Goal: Information Seeking & Learning: Learn about a topic

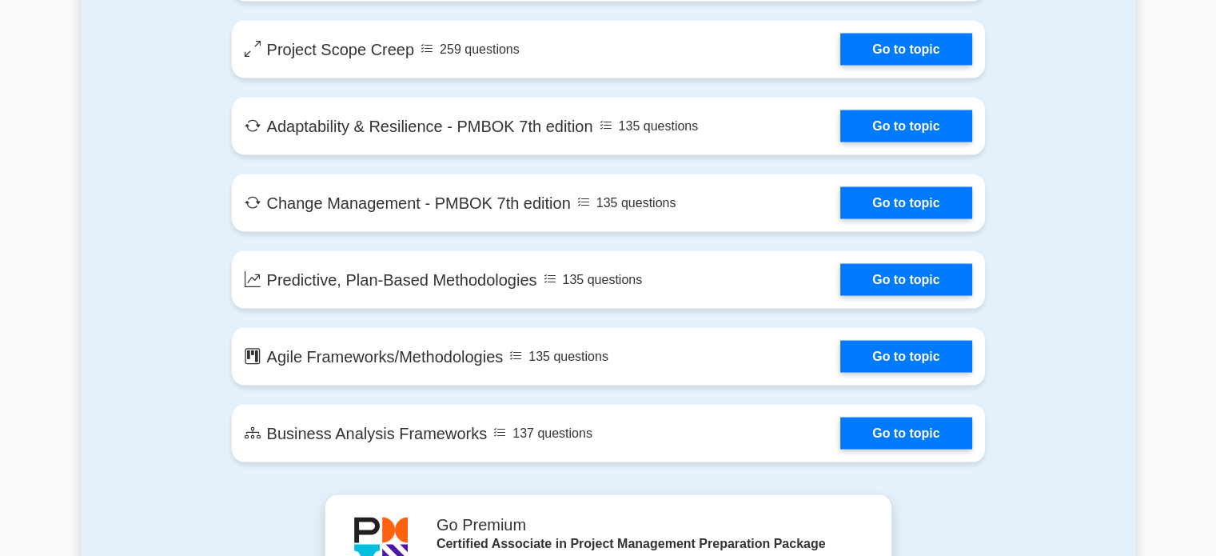
scroll to position [3150, 0]
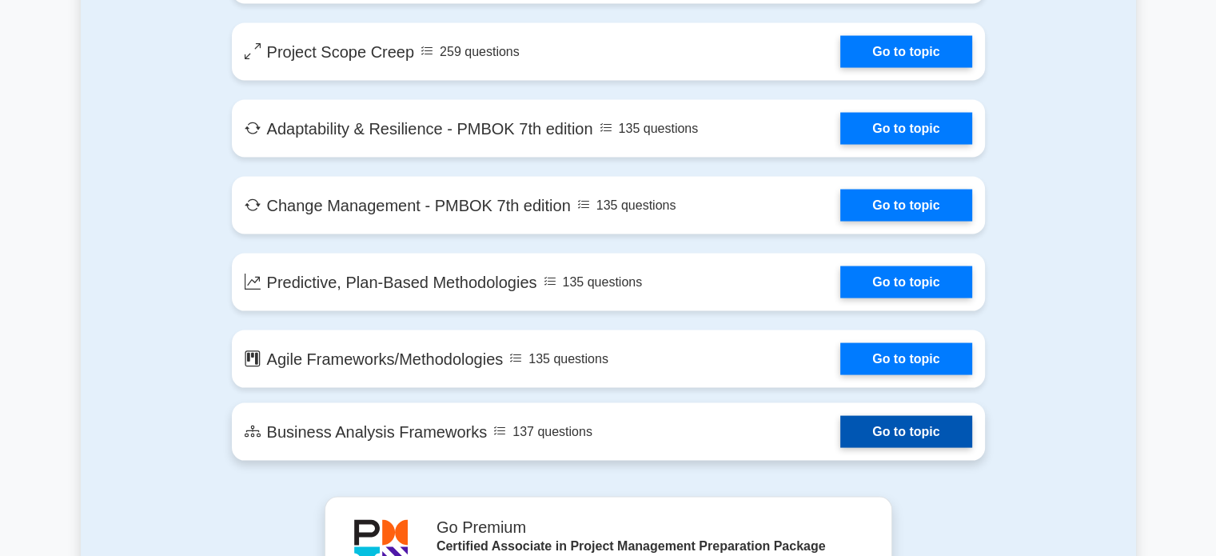
click at [906, 424] on link "Go to topic" at bounding box center [905, 432] width 131 height 32
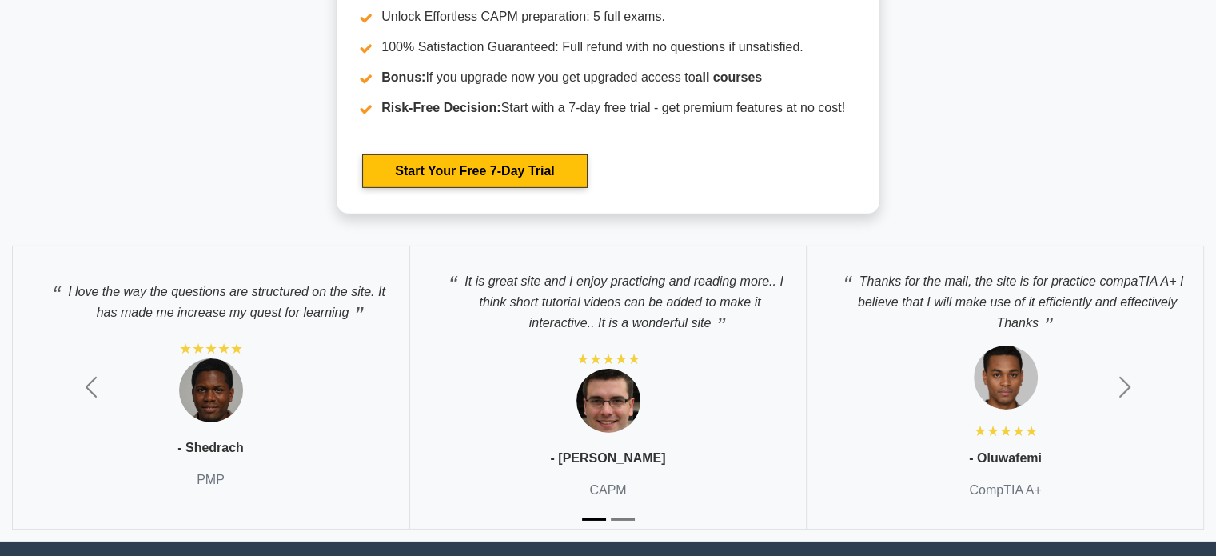
scroll to position [5159, 0]
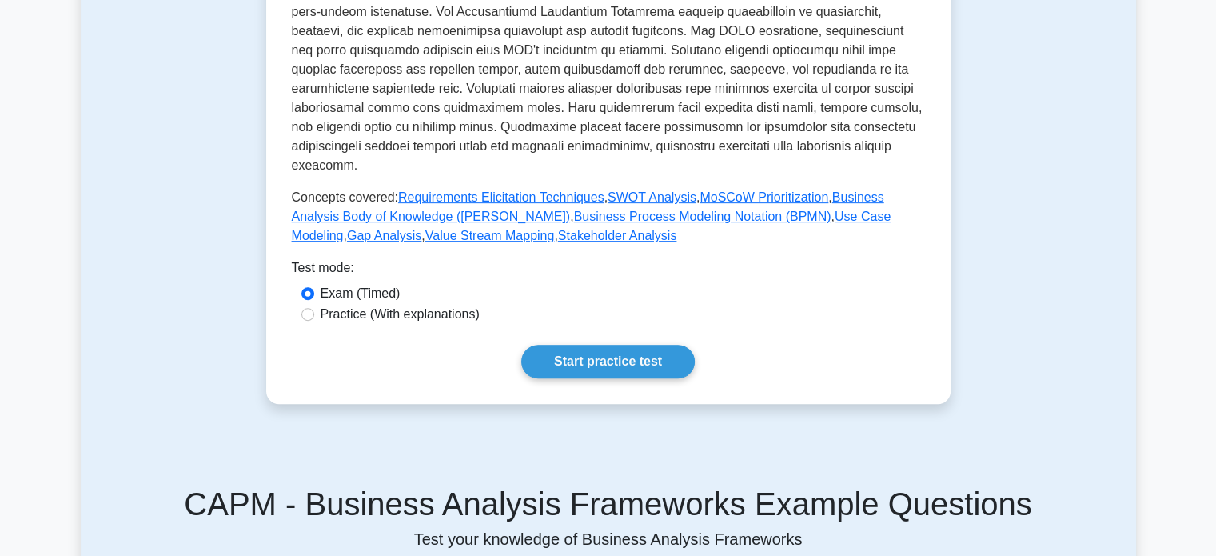
scroll to position [697, 0]
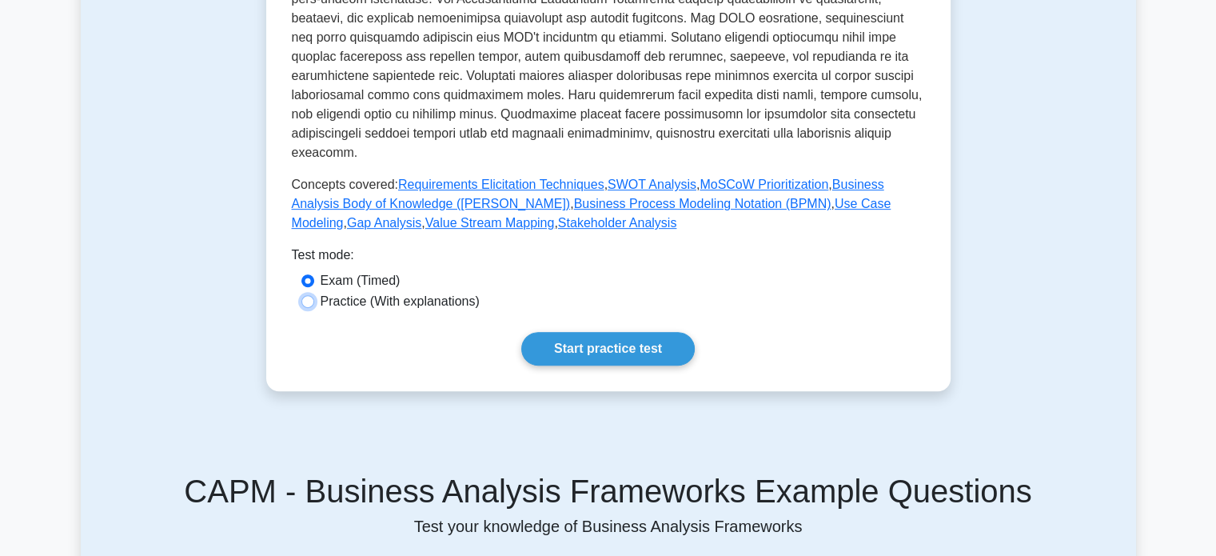
click at [307, 295] on input "Practice (With explanations)" at bounding box center [307, 301] width 13 height 13
radio input "true"
click at [583, 333] on link "Start practice test" at bounding box center [608, 349] width 174 height 34
